Goal: Check status: Check status

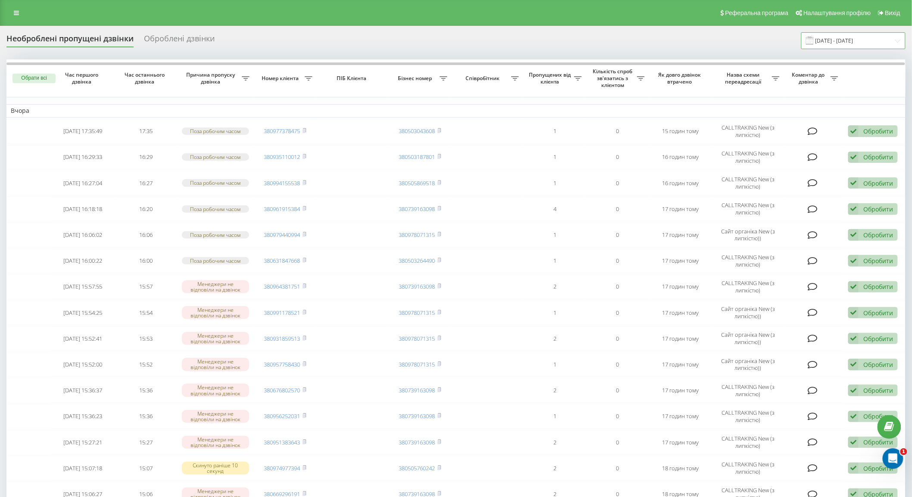
click at [836, 41] on input "21.09.2025 - 21.09.2025" at bounding box center [853, 40] width 104 height 17
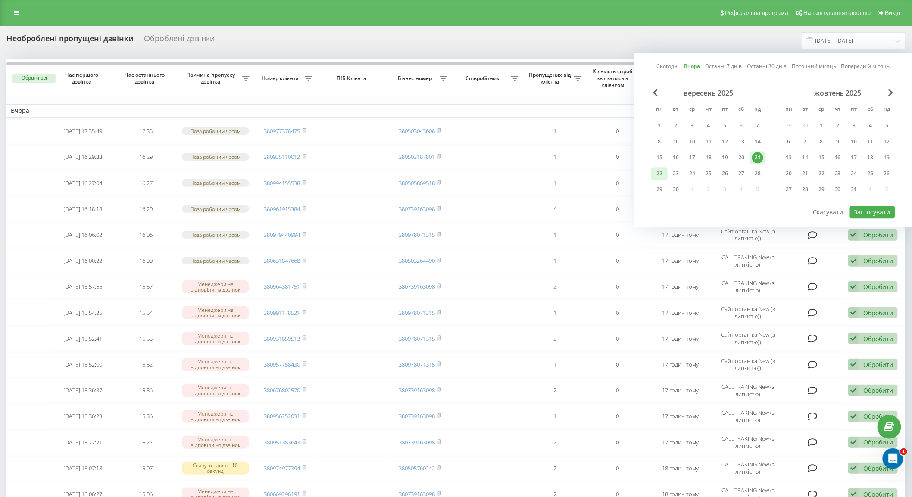
click at [660, 171] on div "22" at bounding box center [659, 173] width 11 height 11
click at [869, 207] on button "Застосувати" at bounding box center [873, 212] width 46 height 13
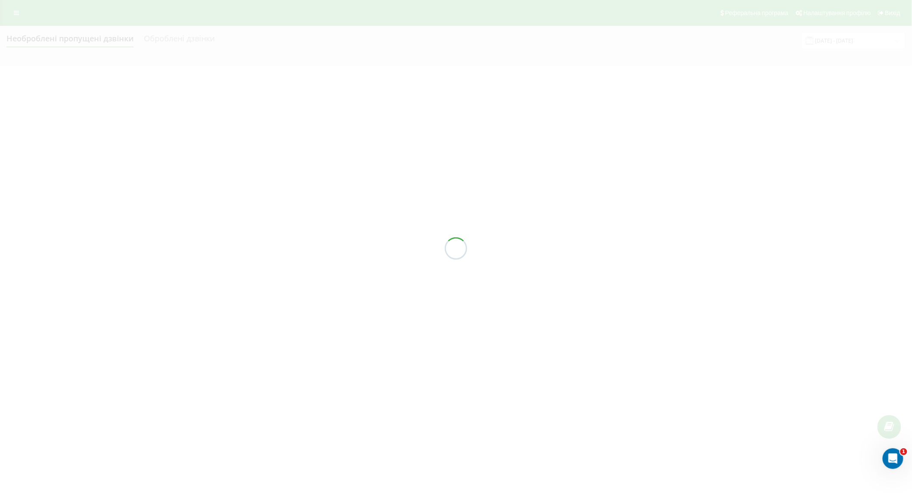
type input "[DATE] - [DATE]"
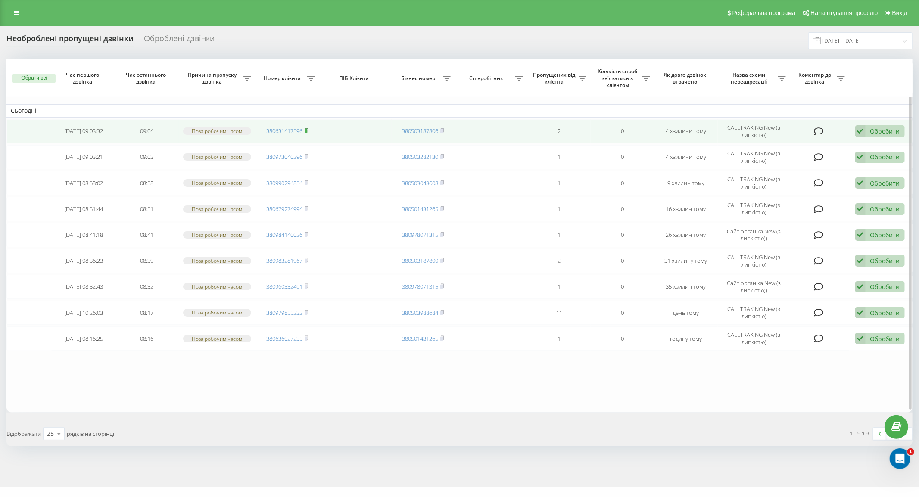
click at [306, 131] on rect at bounding box center [306, 131] width 3 height 4
